Goal: Task Accomplishment & Management: Complete application form

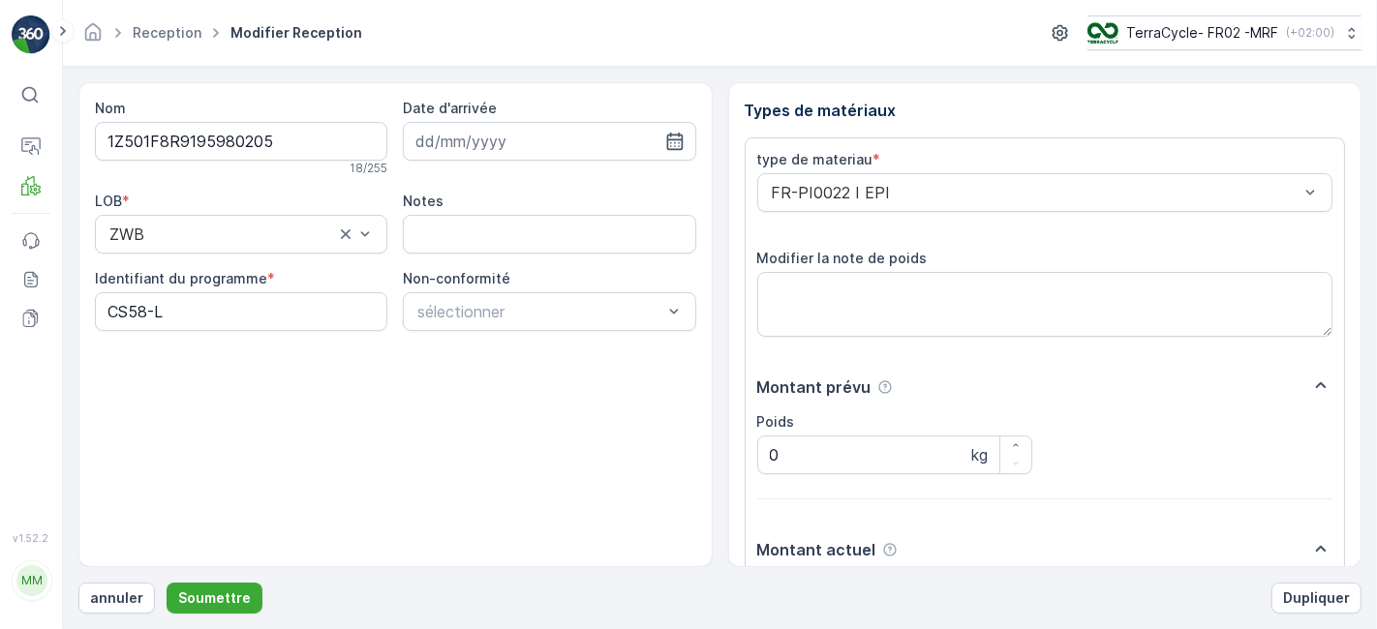
click at [167, 583] on button "Soumettre" at bounding box center [215, 598] width 96 height 31
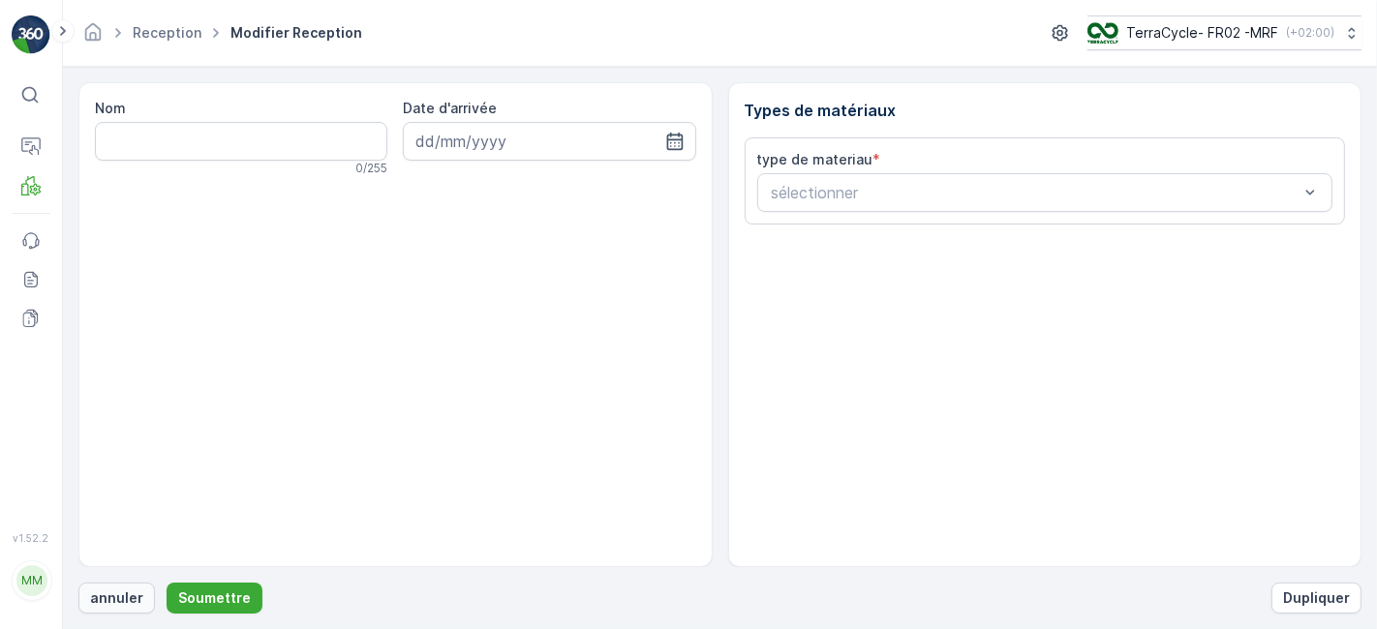
click at [113, 604] on p "annuler" at bounding box center [116, 598] width 53 height 19
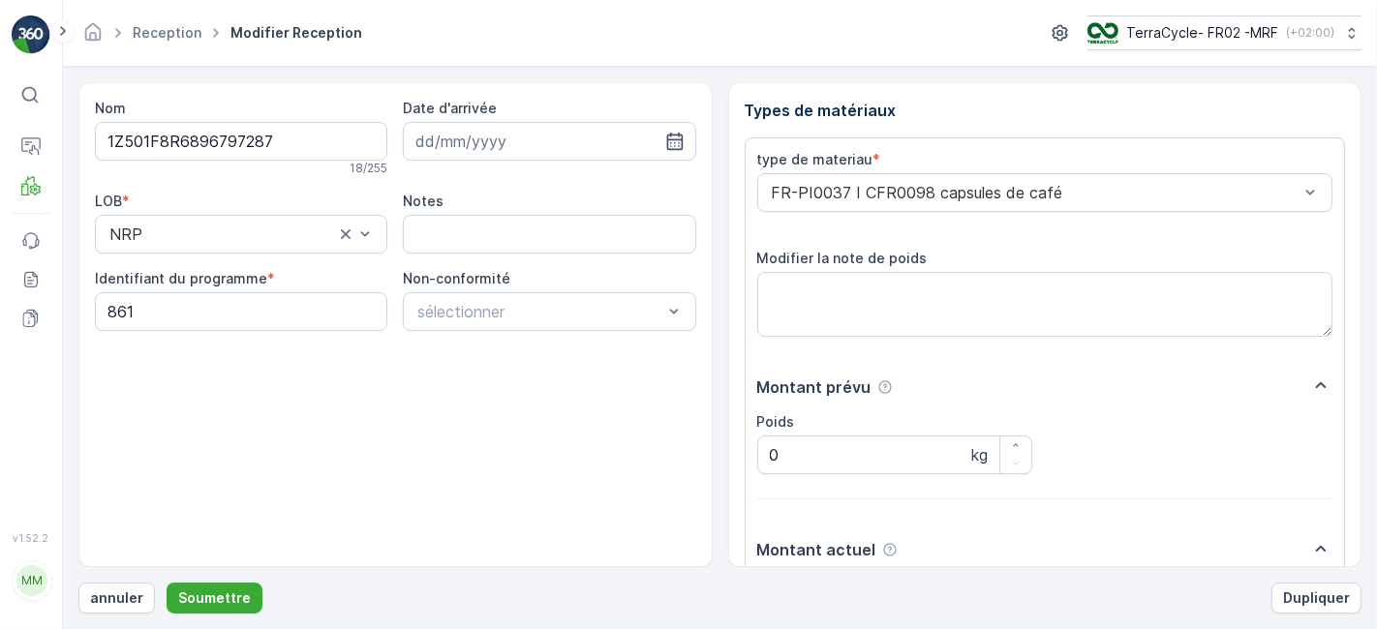
click at [167, 583] on button "Soumettre" at bounding box center [215, 598] width 96 height 31
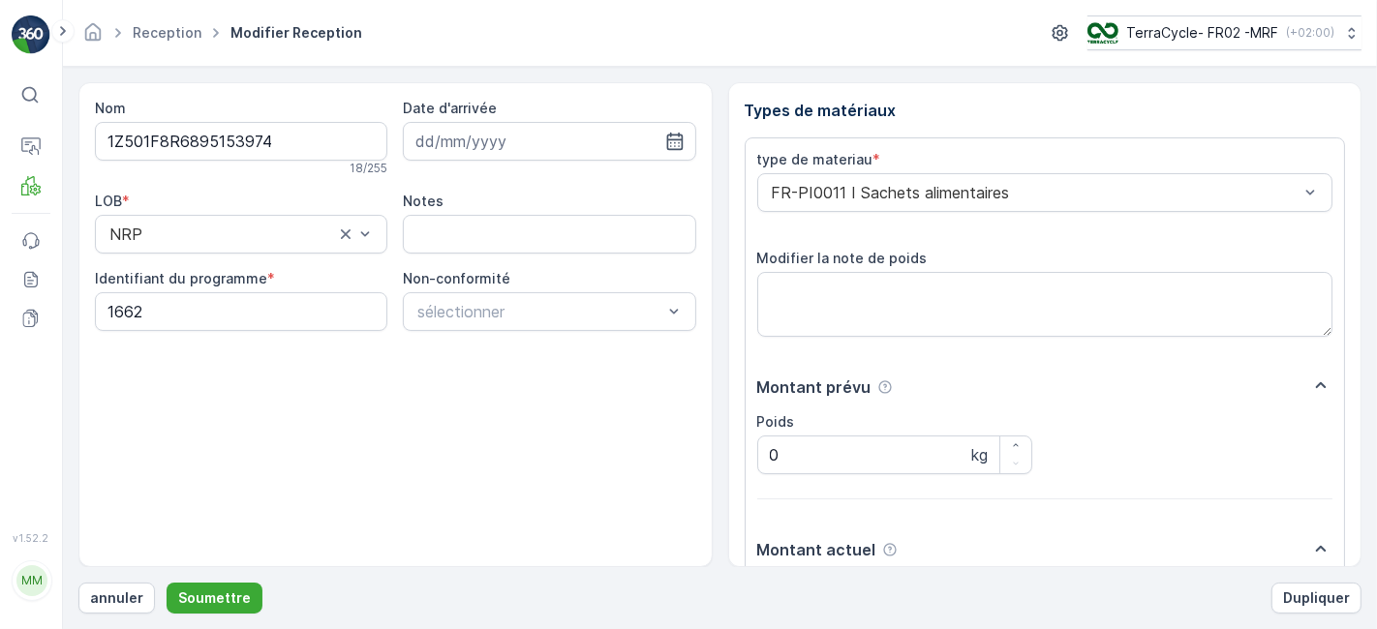
click at [167, 583] on button "Soumettre" at bounding box center [215, 598] width 96 height 31
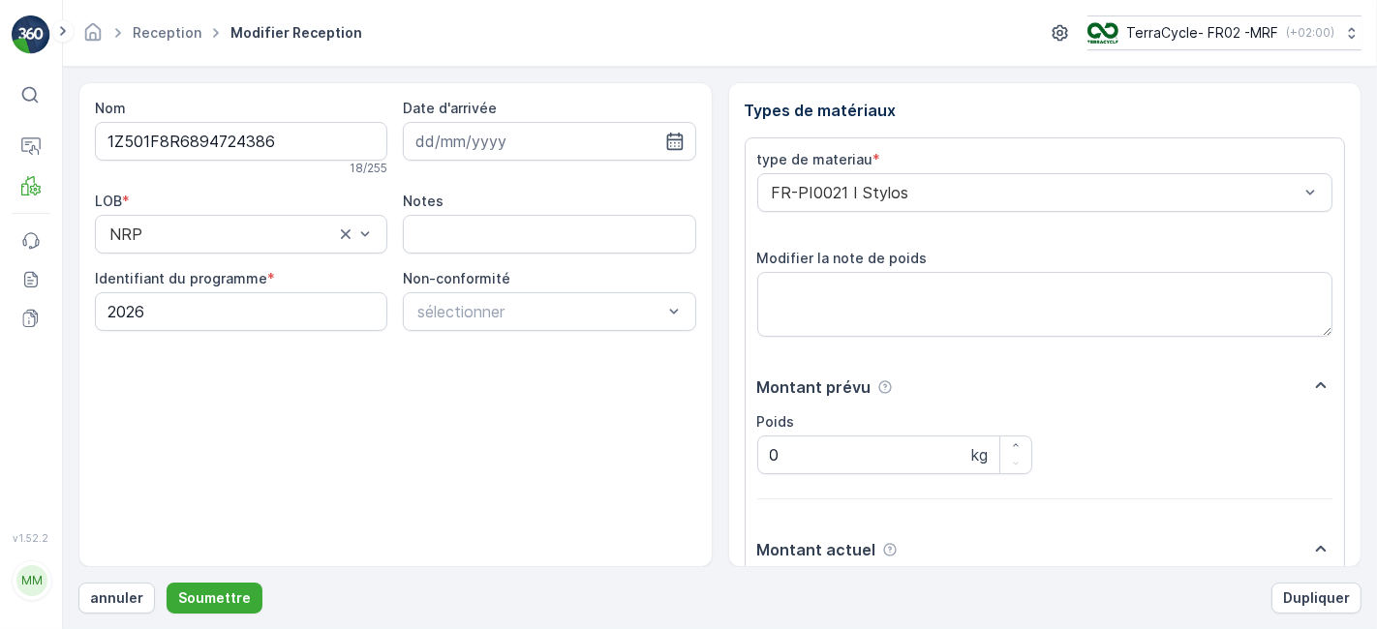
click at [167, 583] on button "Soumettre" at bounding box center [215, 598] width 96 height 31
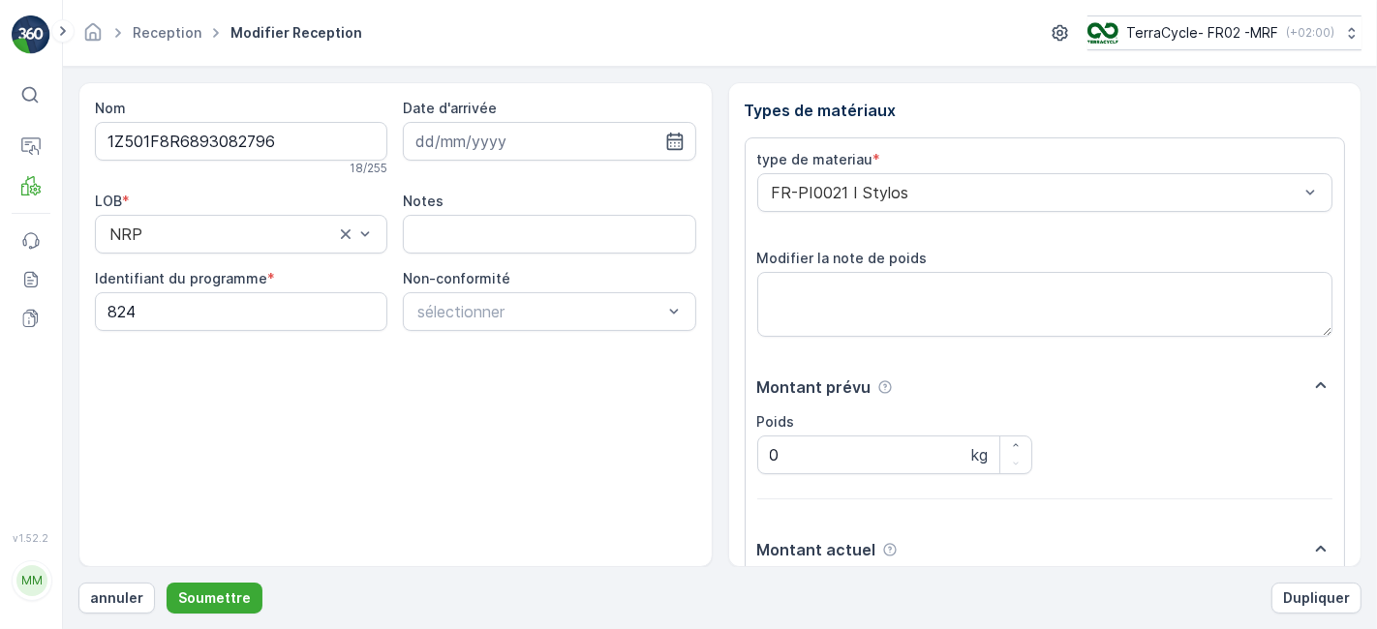
click at [167, 583] on button "Soumettre" at bounding box center [215, 598] width 96 height 31
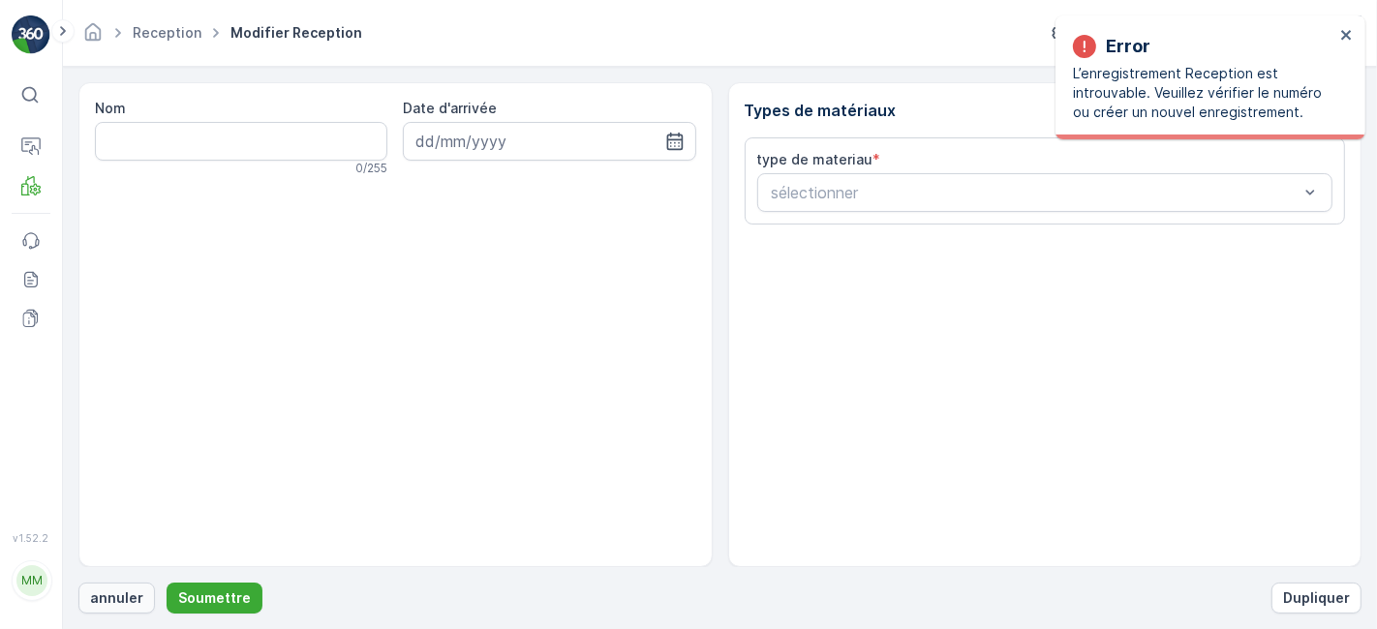
click at [109, 604] on p "annuler" at bounding box center [116, 598] width 53 height 19
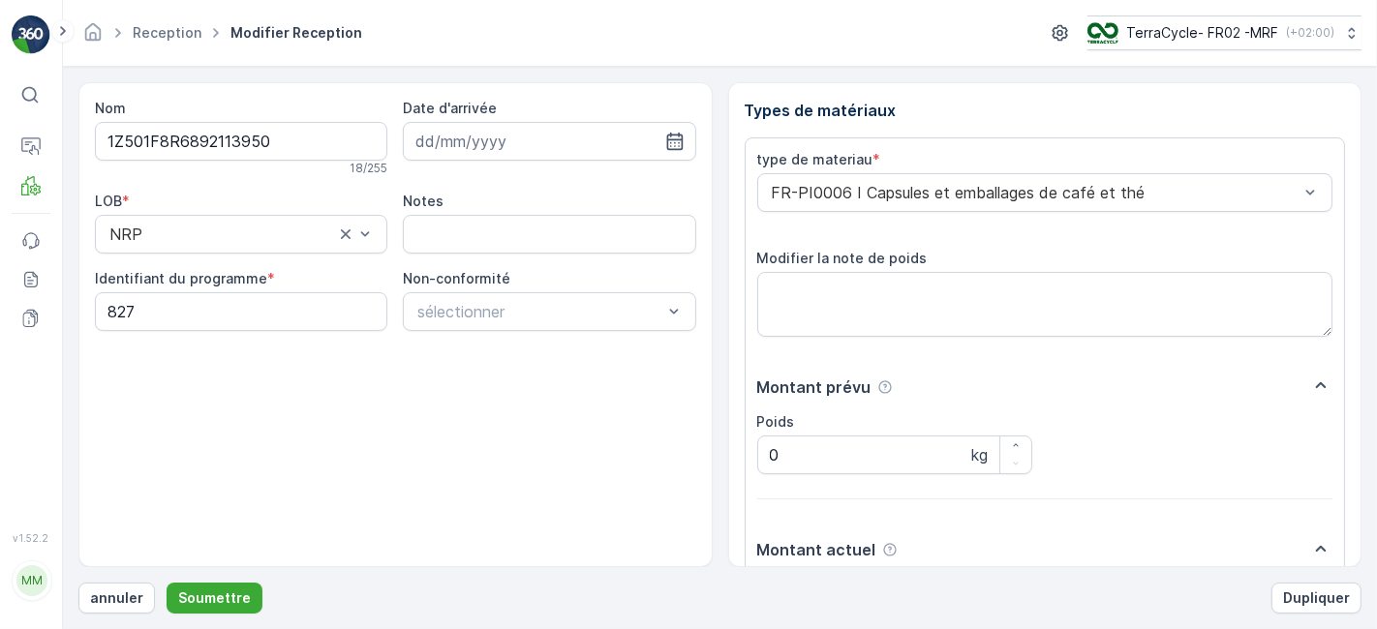
click at [167, 583] on button "Soumettre" at bounding box center [215, 598] width 96 height 31
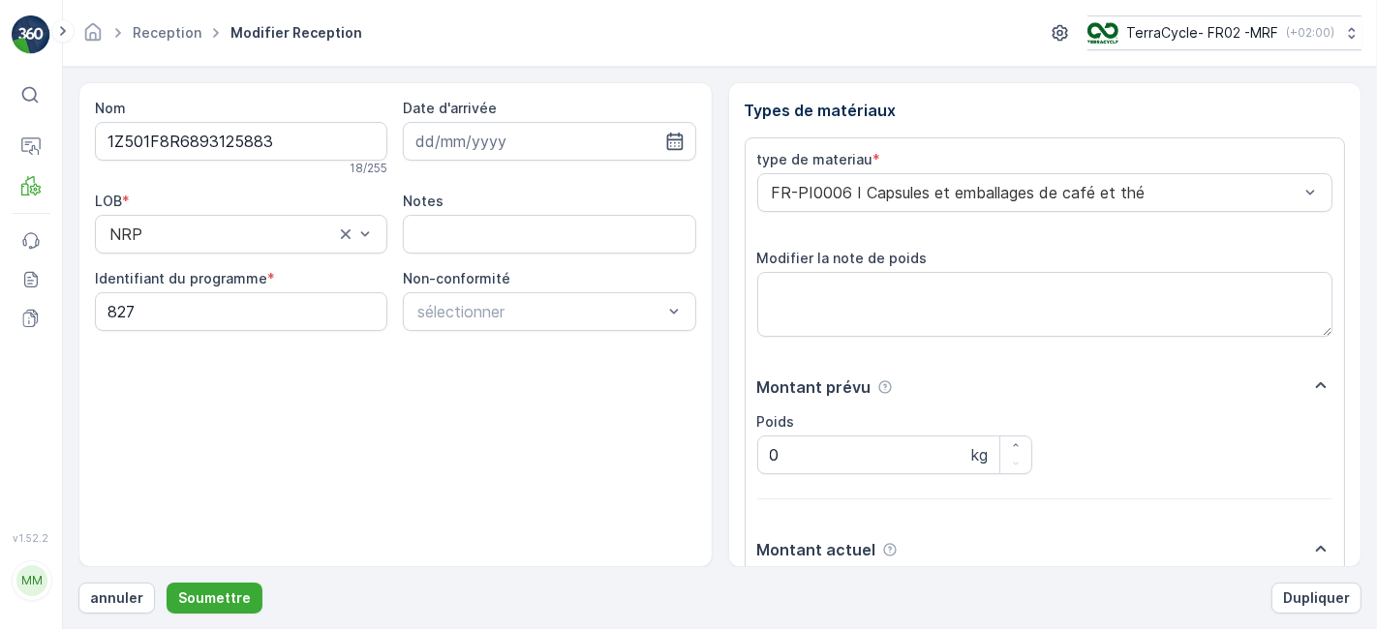
click at [167, 583] on button "Soumettre" at bounding box center [215, 598] width 96 height 31
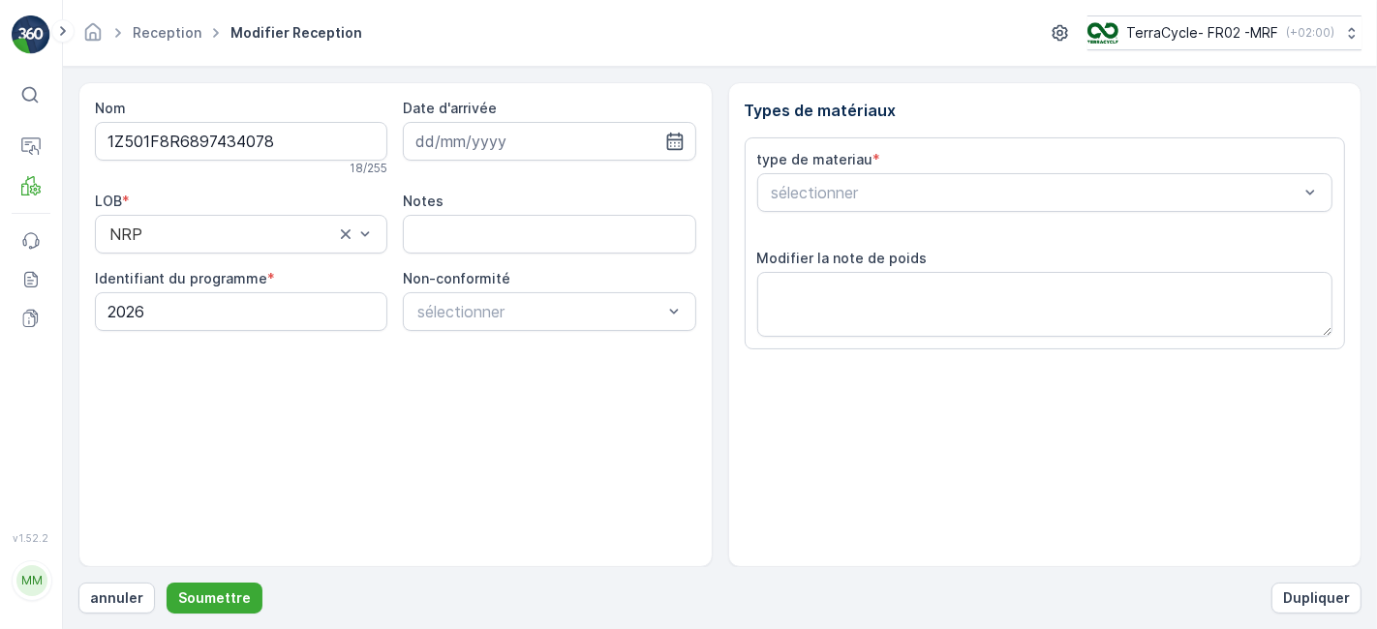
scroll to position [238, 0]
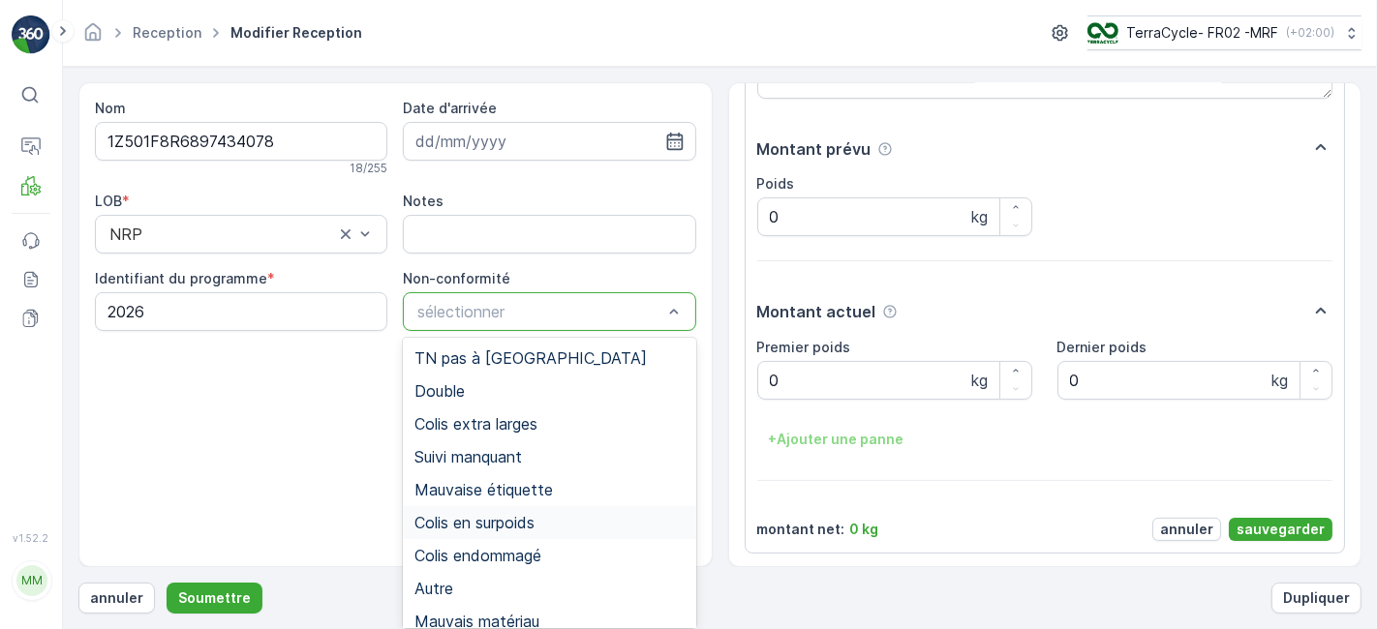
click at [481, 522] on span "Colis en surpoids" at bounding box center [474, 522] width 120 height 17
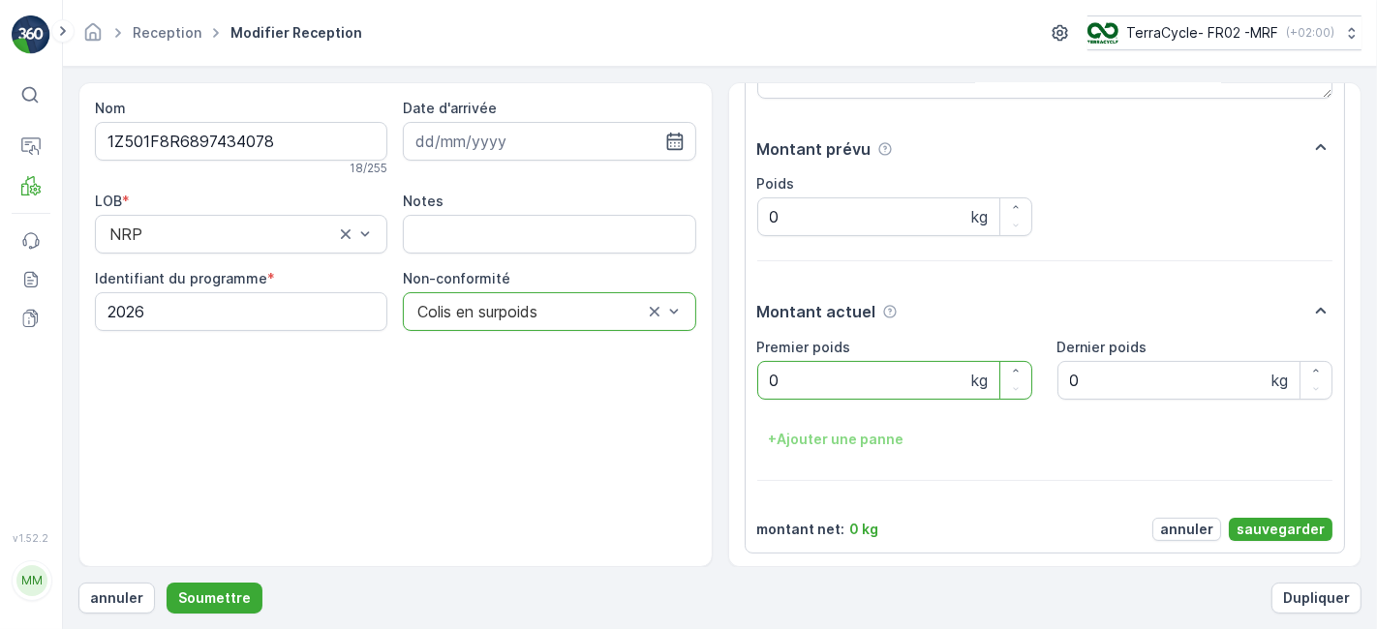
click at [869, 394] on poids "0" at bounding box center [894, 380] width 275 height 39
type poids "23.70"
click at [1270, 520] on p "sauvegarder" at bounding box center [1281, 529] width 88 height 19
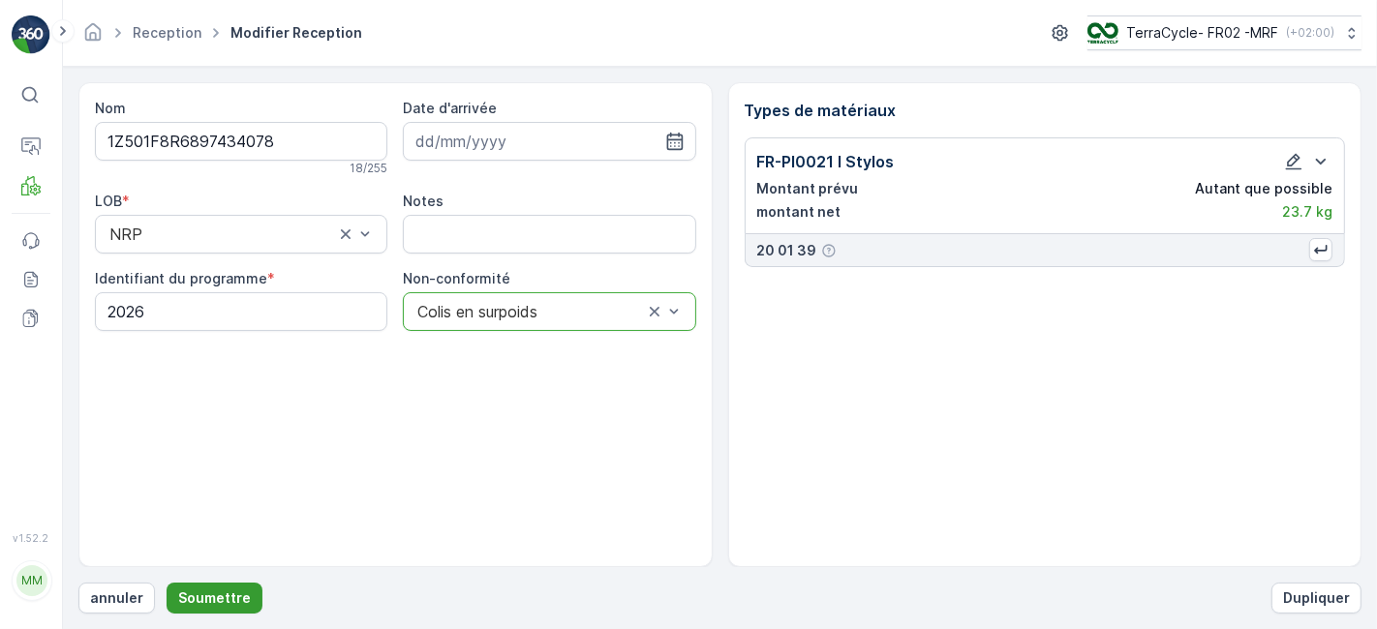
click at [236, 593] on p "Soumettre" at bounding box center [214, 598] width 73 height 19
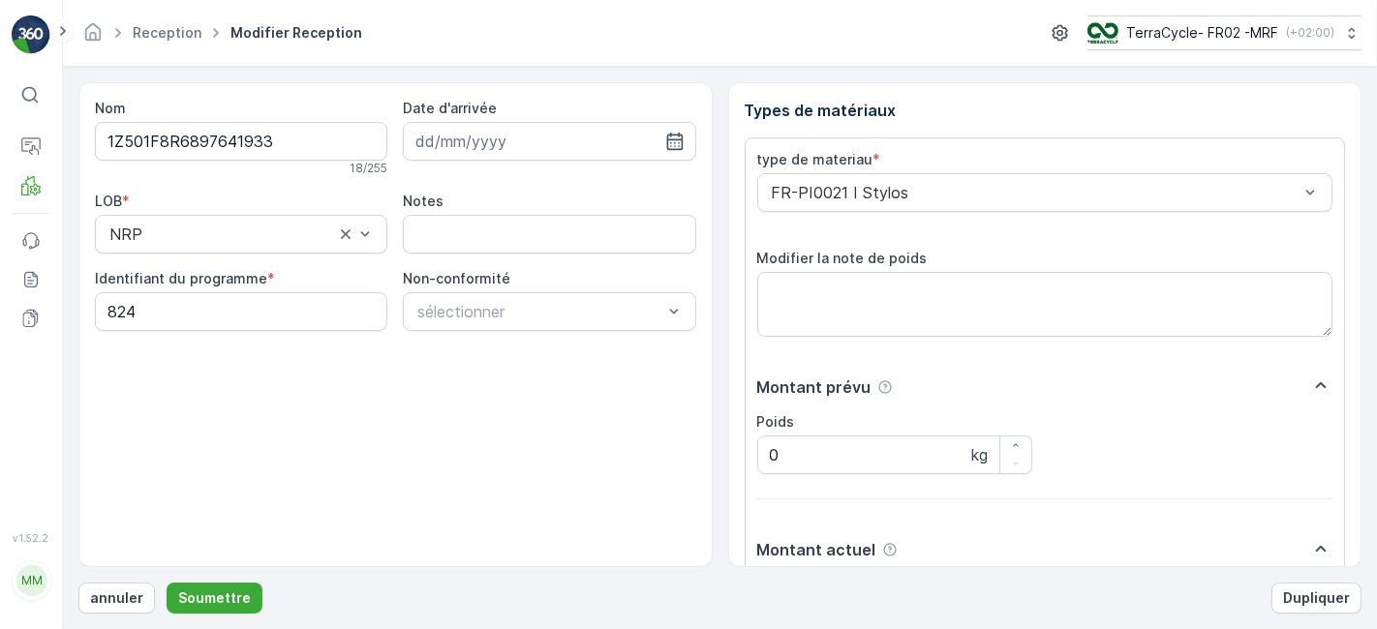
click at [167, 583] on button "Soumettre" at bounding box center [215, 598] width 96 height 31
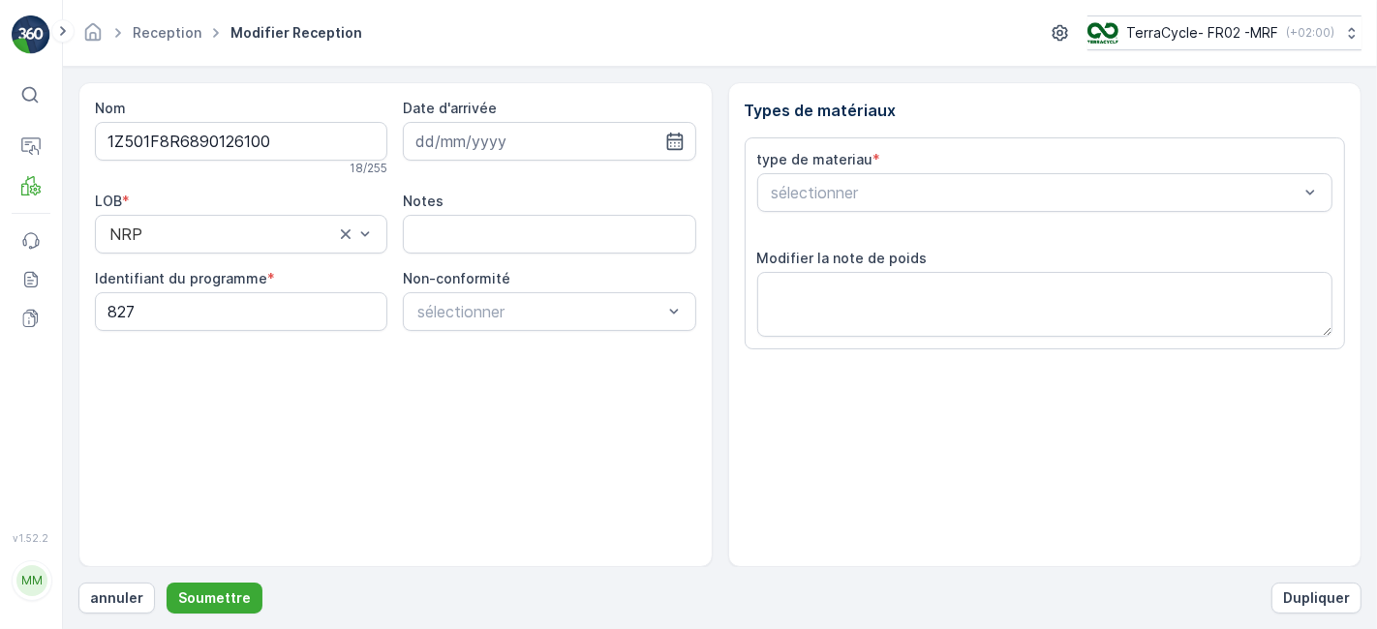
scroll to position [238, 0]
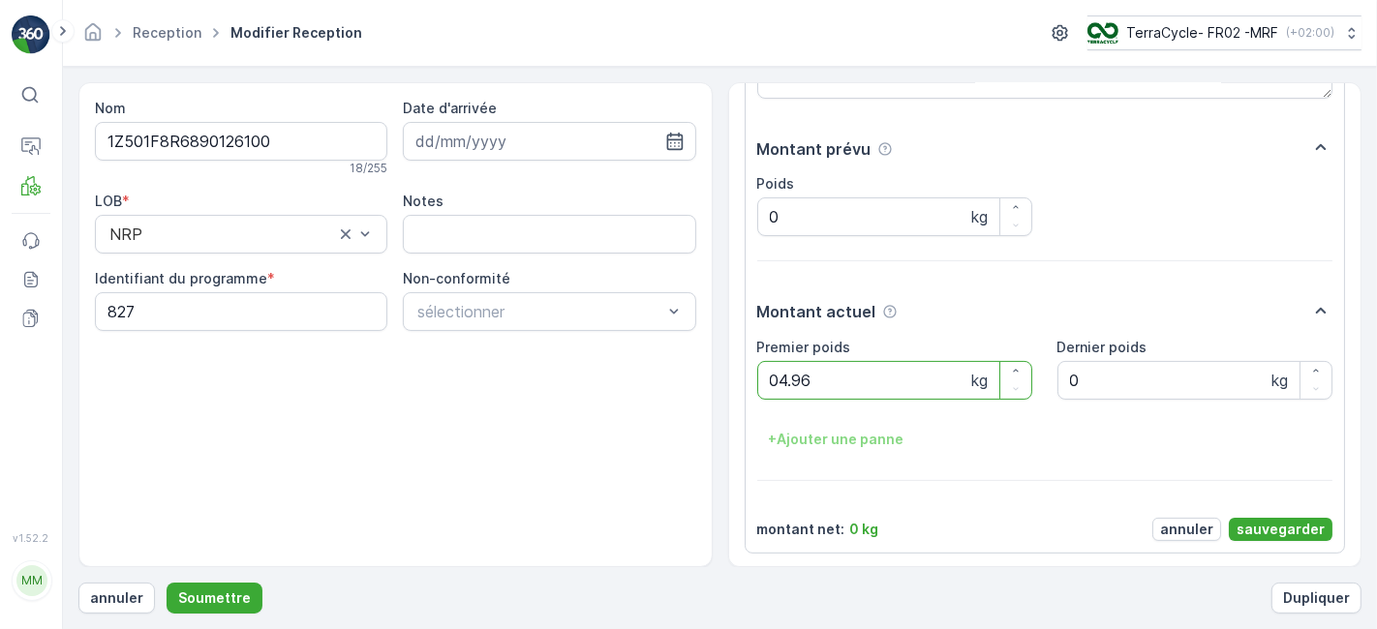
click at [167, 583] on button "Soumettre" at bounding box center [215, 598] width 96 height 31
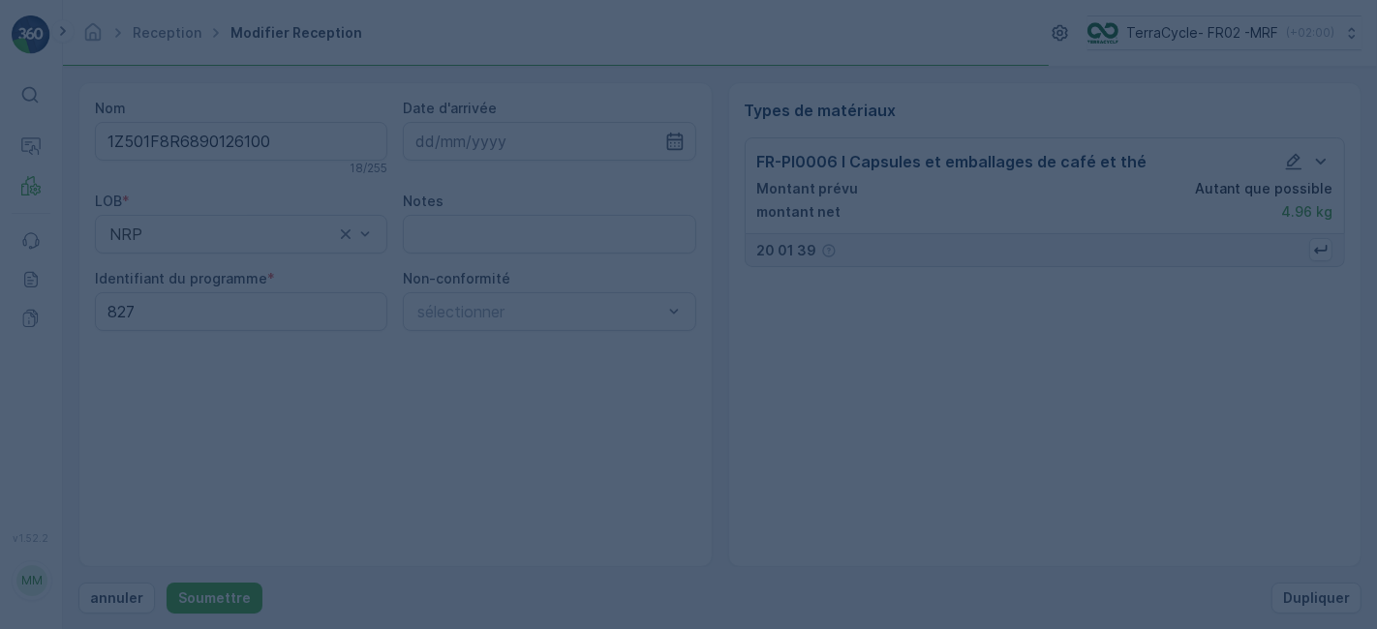
scroll to position [0, 0]
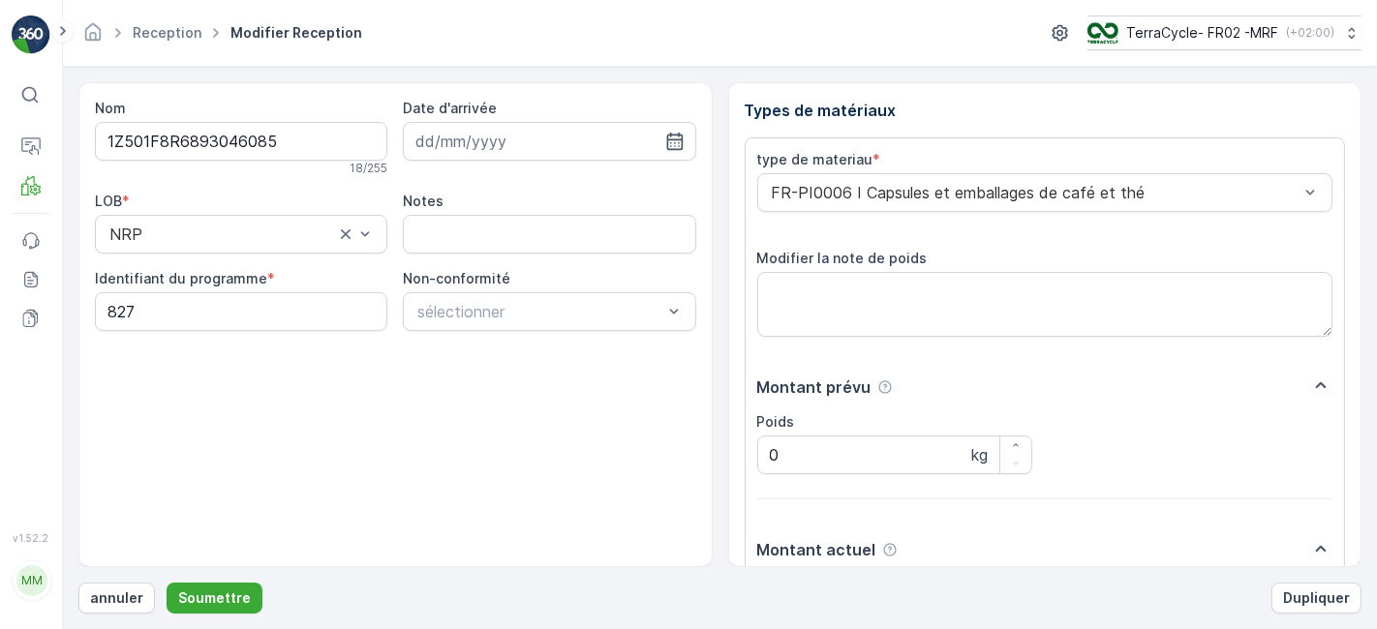
click at [167, 583] on button "Soumettre" at bounding box center [215, 598] width 96 height 31
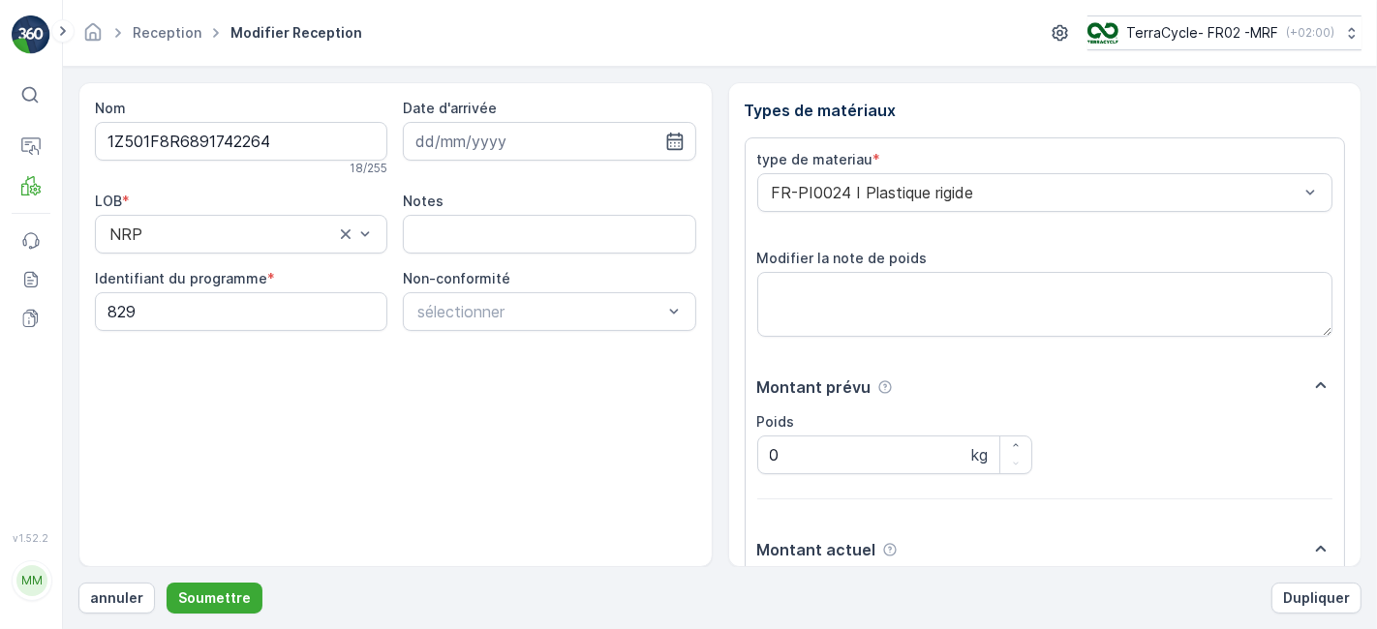
scroll to position [238, 0]
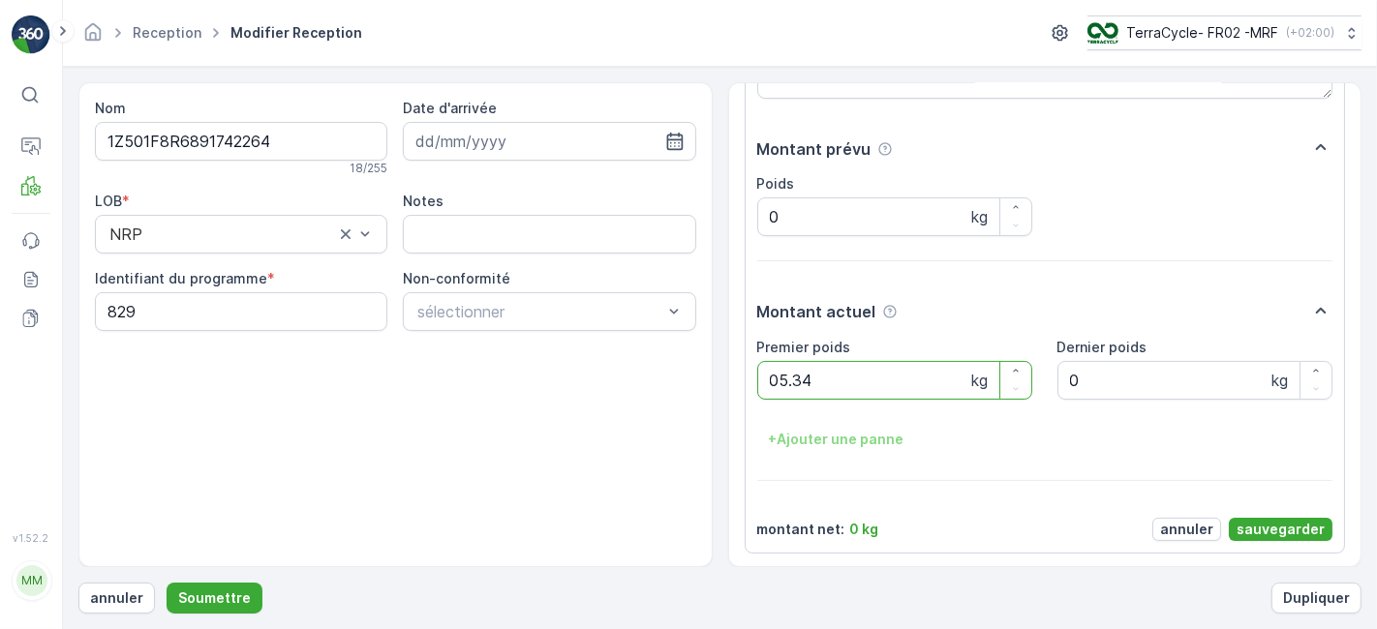
click at [167, 583] on button "Soumettre" at bounding box center [215, 598] width 96 height 31
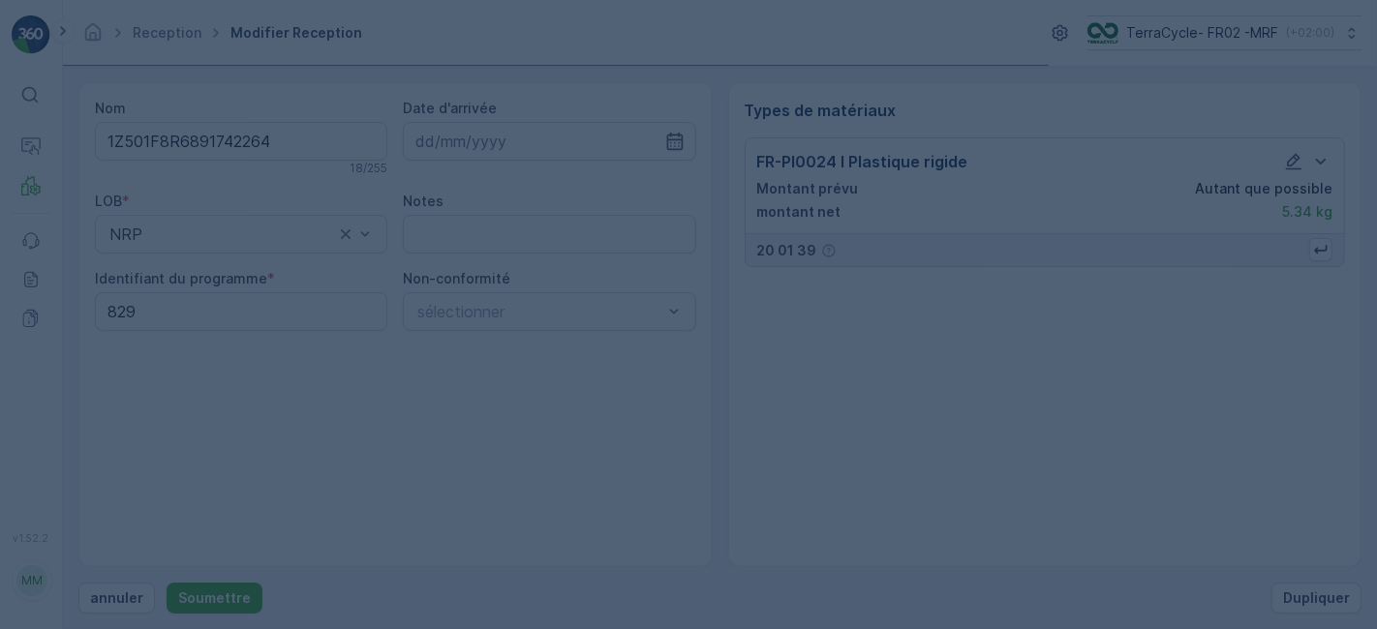
scroll to position [0, 0]
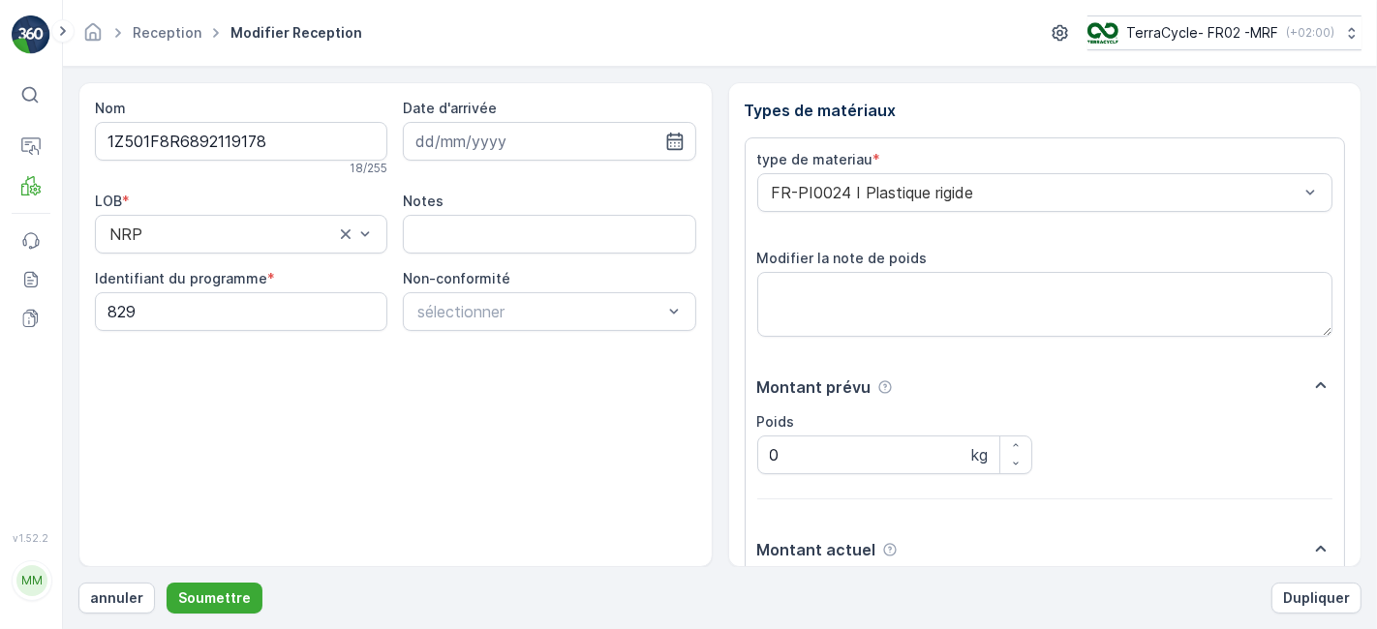
scroll to position [238, 0]
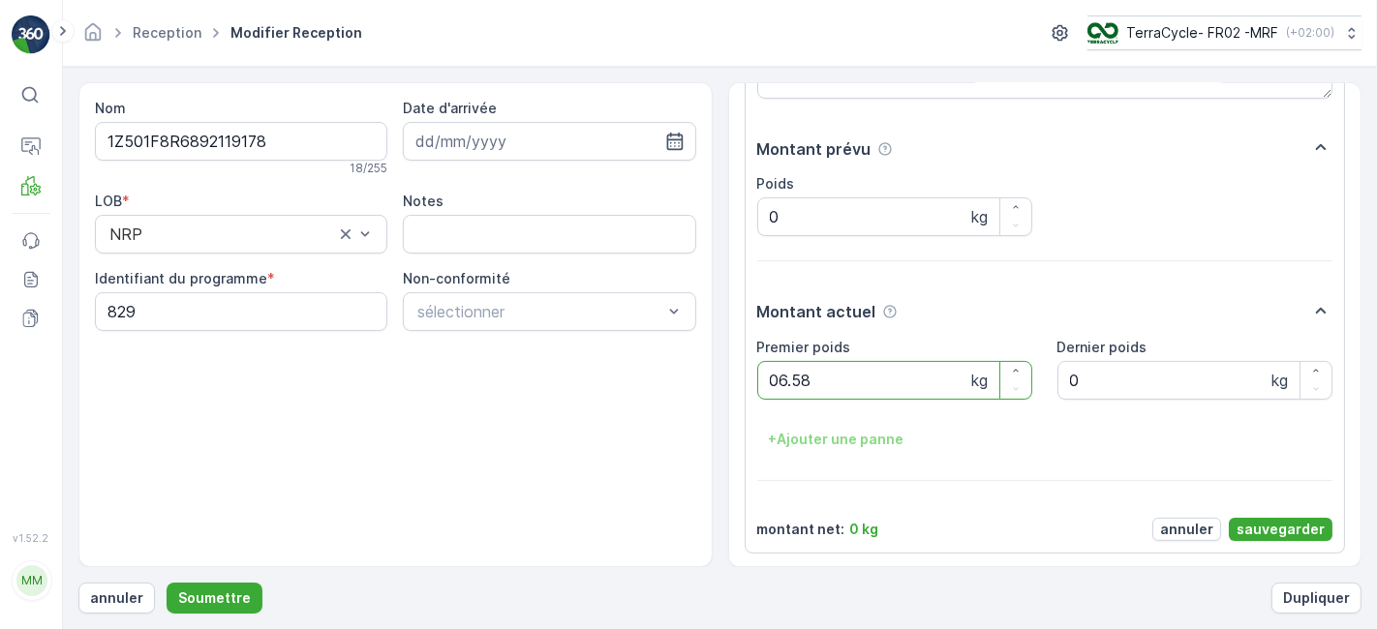
click at [167, 583] on button "Soumettre" at bounding box center [215, 598] width 96 height 31
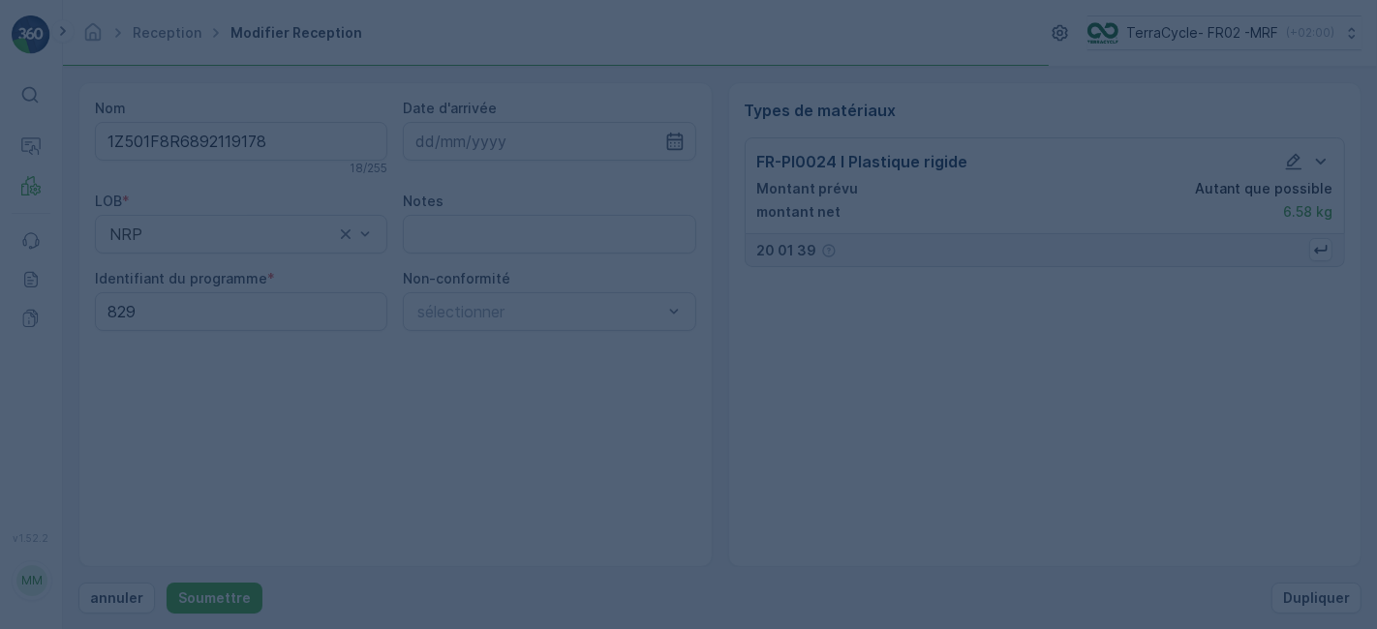
scroll to position [0, 0]
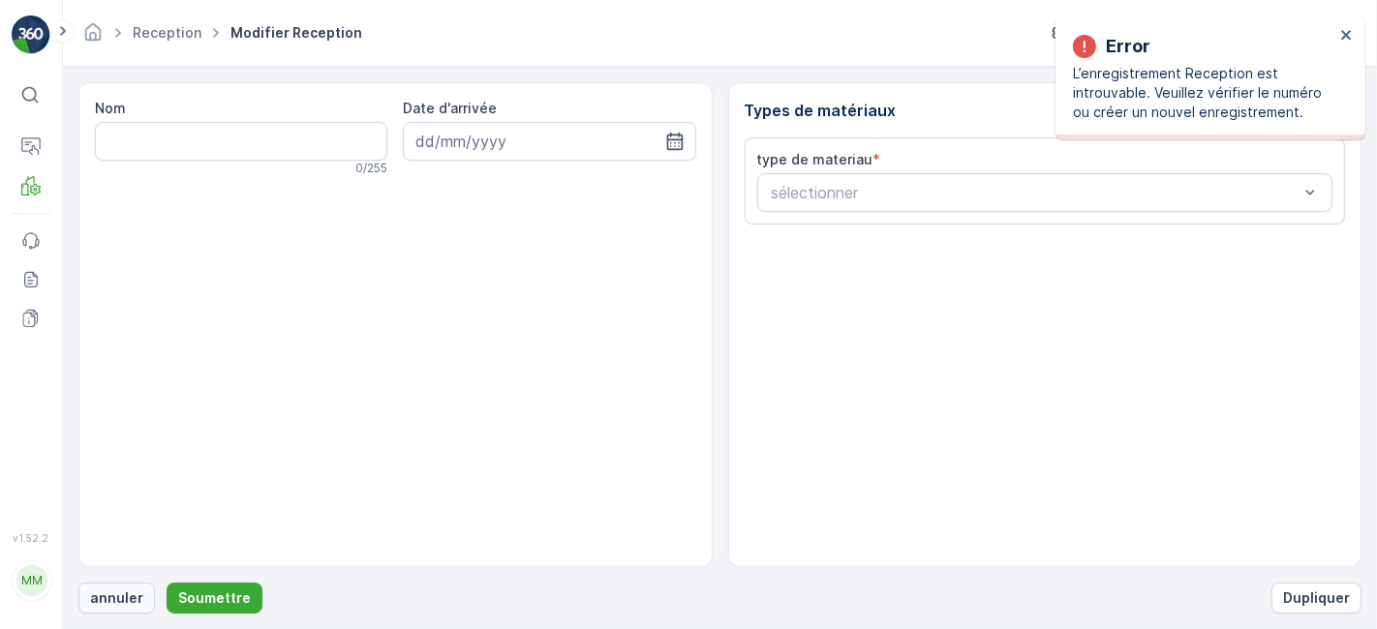
click at [114, 596] on p "annuler" at bounding box center [116, 598] width 53 height 19
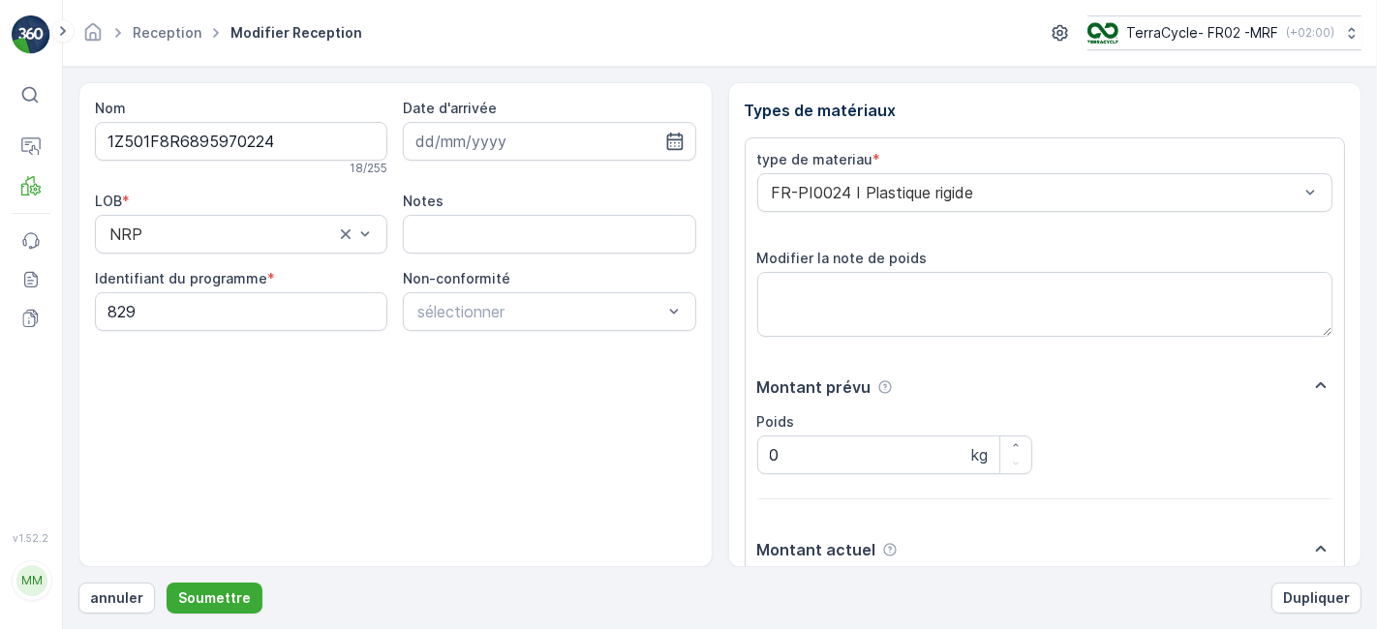
click at [167, 583] on button "Soumettre" at bounding box center [215, 598] width 96 height 31
click at [788, 126] on div "Types de matériaux type de materiau * sélectionner Modifier la note de poids" at bounding box center [1045, 324] width 634 height 485
click at [167, 583] on button "Soumettre" at bounding box center [215, 598] width 96 height 31
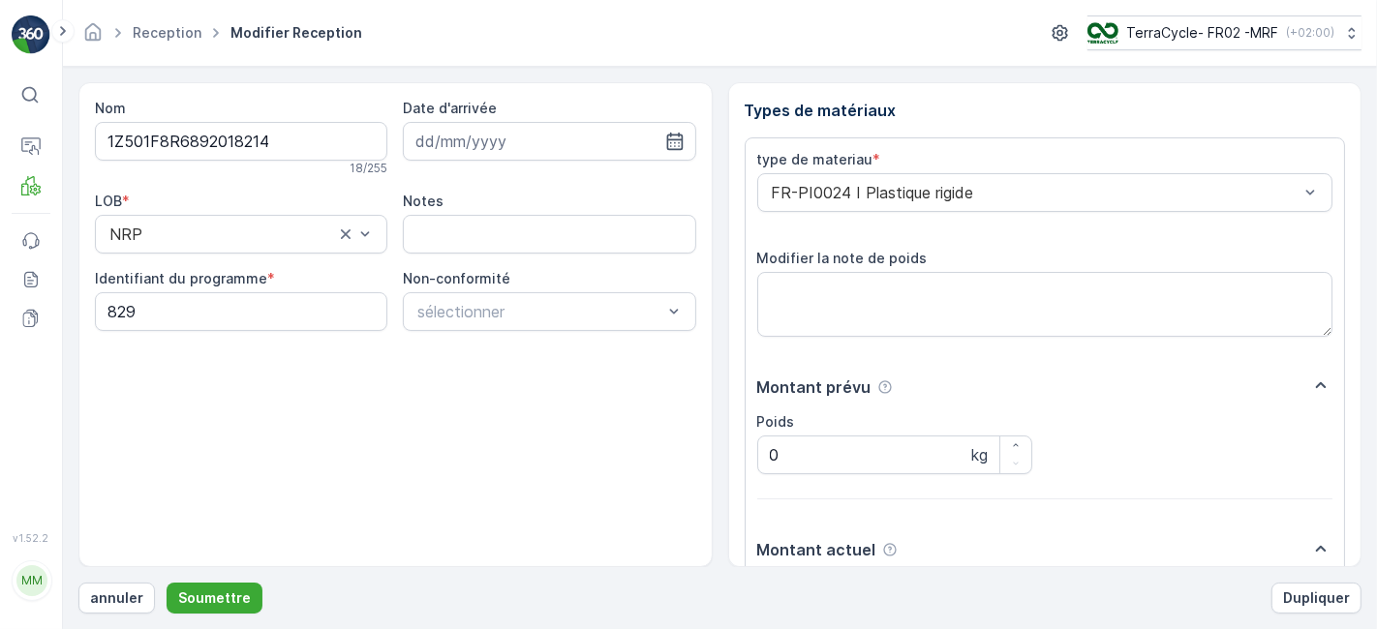
click at [167, 583] on button "Soumettre" at bounding box center [215, 598] width 96 height 31
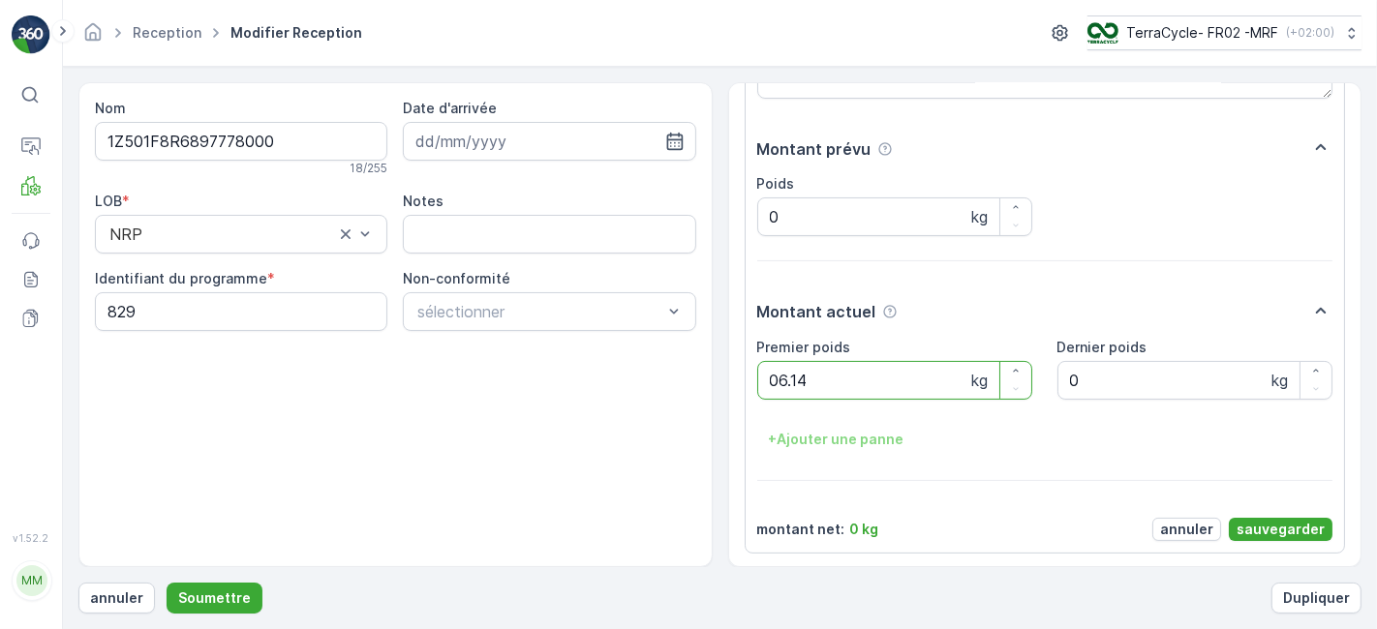
click at [167, 583] on button "Soumettre" at bounding box center [215, 598] width 96 height 31
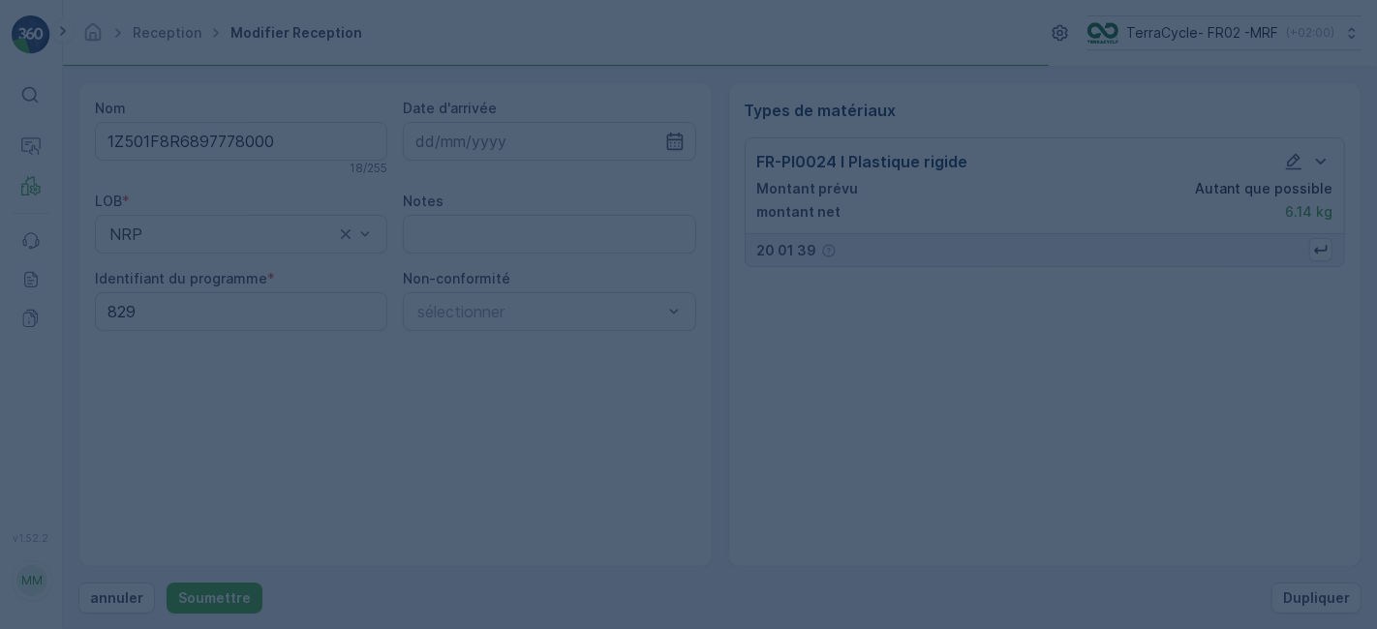
scroll to position [0, 0]
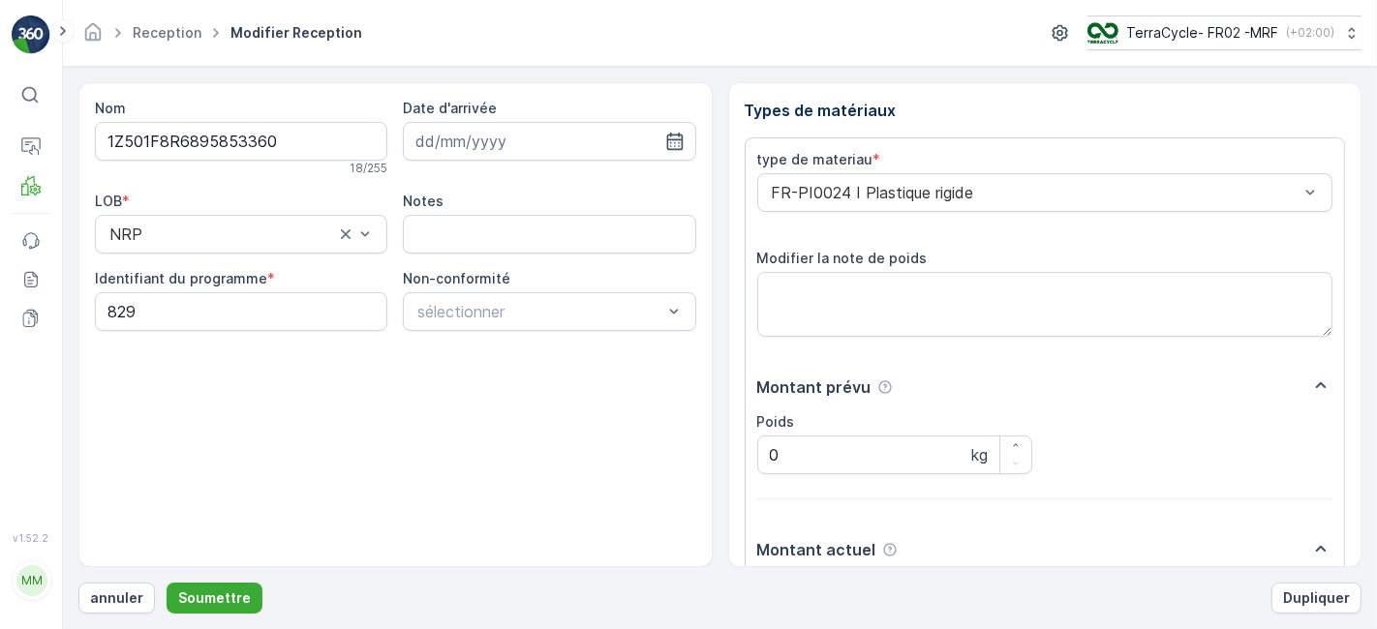
click at [167, 583] on button "Soumettre" at bounding box center [215, 598] width 96 height 31
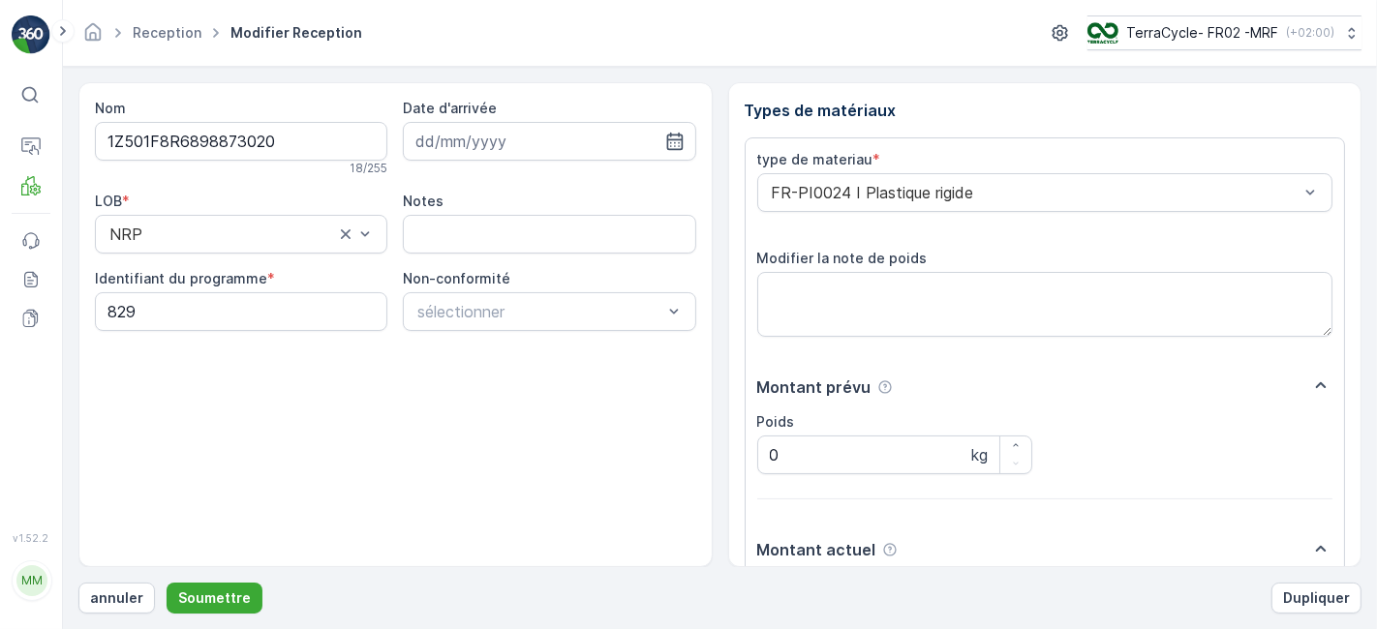
click at [167, 583] on button "Soumettre" at bounding box center [215, 598] width 96 height 31
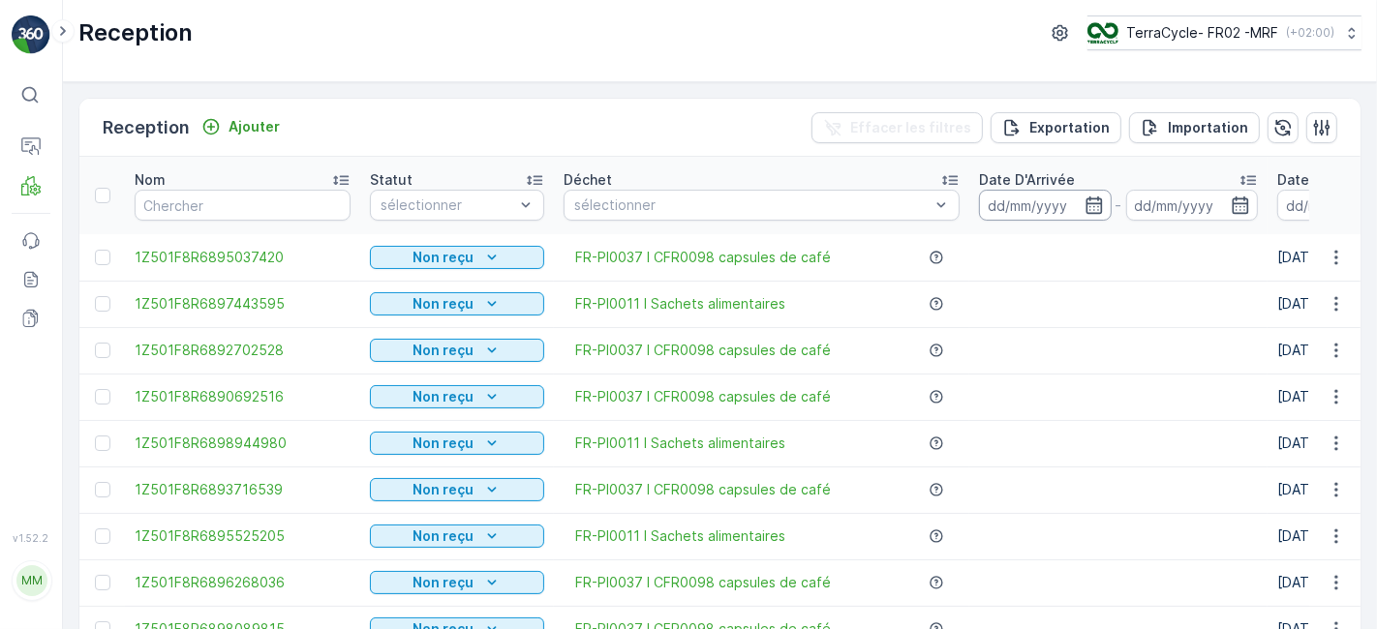
click at [1032, 210] on input at bounding box center [1045, 205] width 133 height 31
click at [1033, 202] on input at bounding box center [1045, 205] width 133 height 31
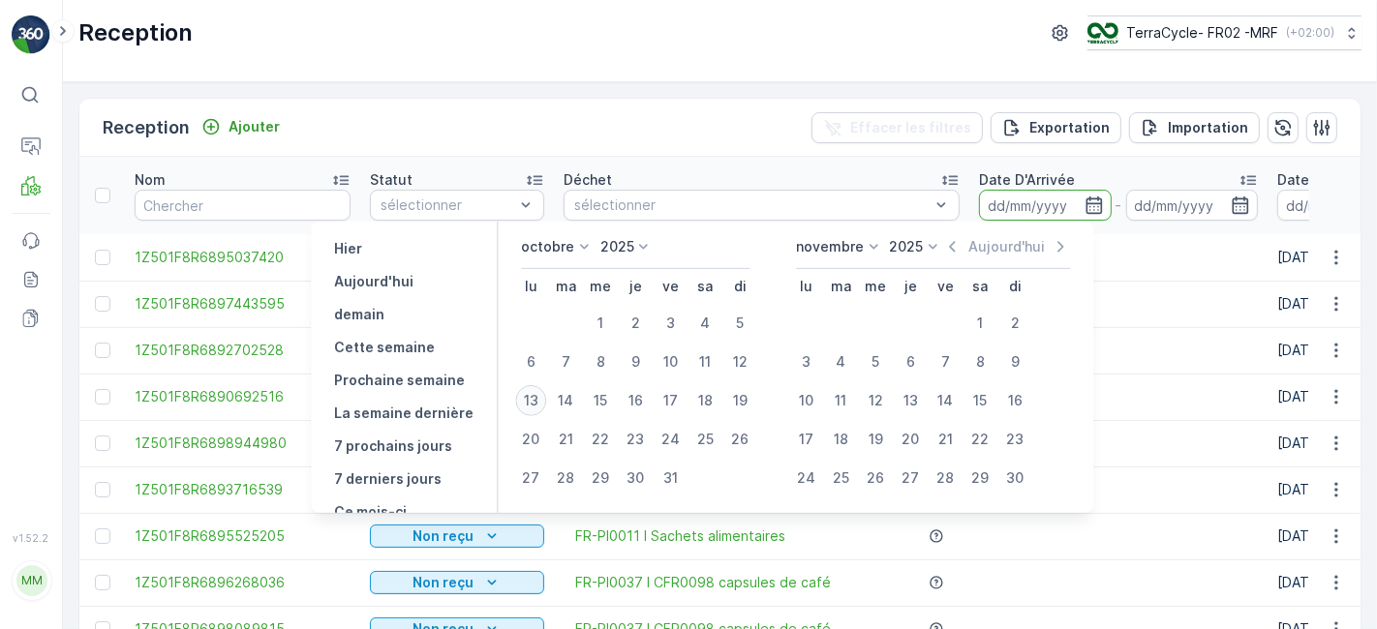
click at [534, 399] on div "13" at bounding box center [530, 400] width 31 height 31
type input "[DATE]"
click at [534, 399] on div "13" at bounding box center [530, 400] width 31 height 31
type input "[DATE]"
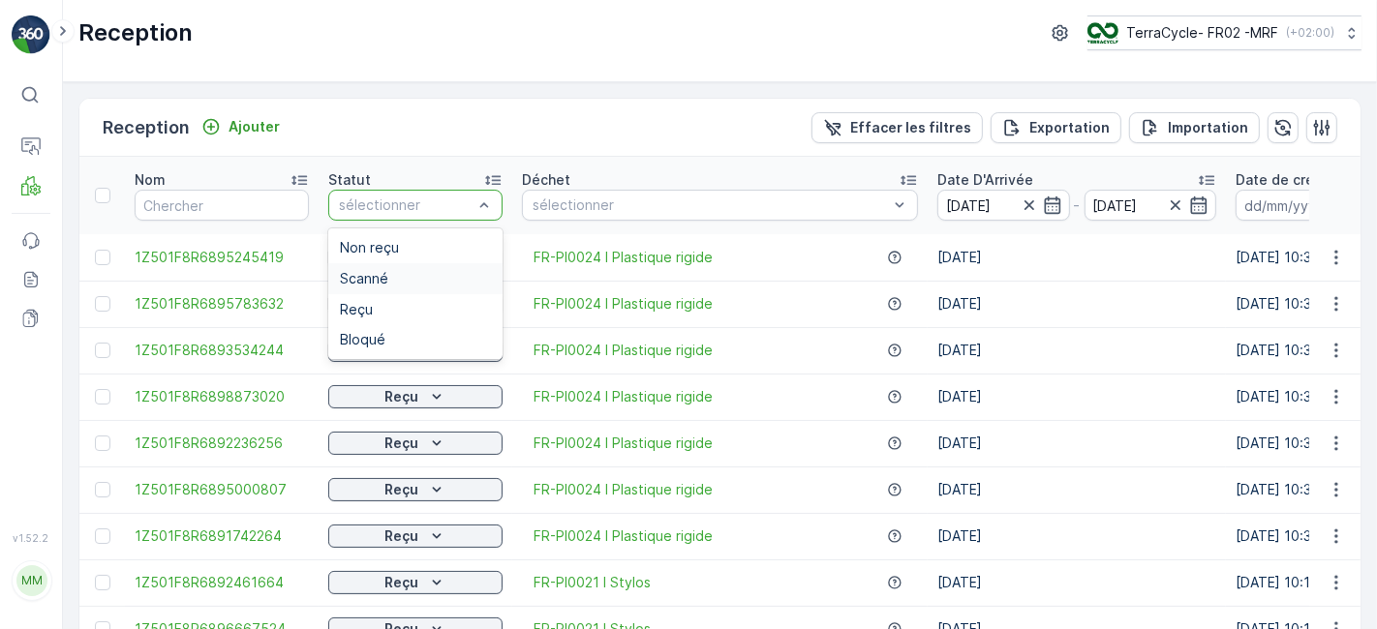
click at [406, 271] on div "Scanné" at bounding box center [415, 278] width 151 height 15
